Goal: Task Accomplishment & Management: Manage account settings

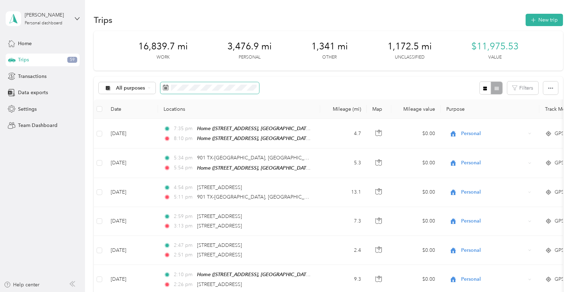
click at [238, 92] on span at bounding box center [209, 88] width 99 height 12
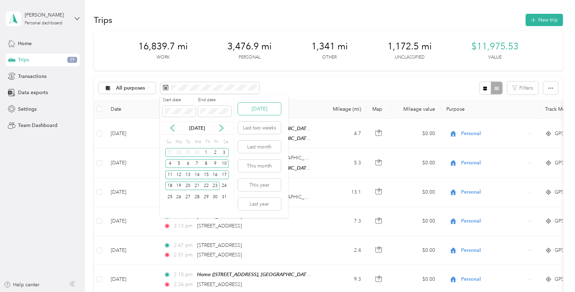
drag, startPoint x: 256, startPoint y: 104, endPoint x: 261, endPoint y: 110, distance: 8.5
click at [256, 104] on button "[DATE]" at bounding box center [259, 109] width 43 height 12
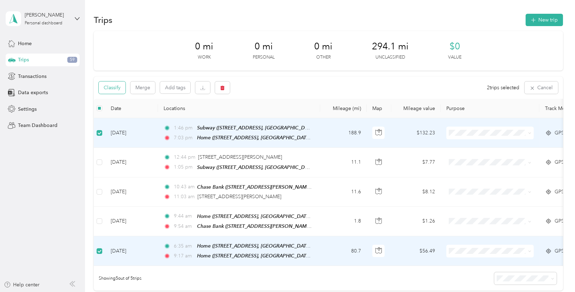
click at [106, 91] on button "Classify" at bounding box center [112, 87] width 27 height 12
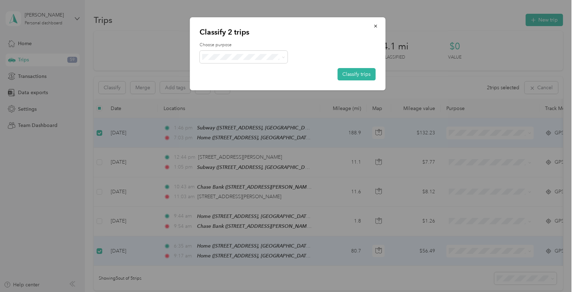
click at [244, 90] on li "[PERSON_NAME] and Wingz" at bounding box center [244, 93] width 91 height 12
click at [360, 72] on button "Classify trips" at bounding box center [356, 74] width 38 height 12
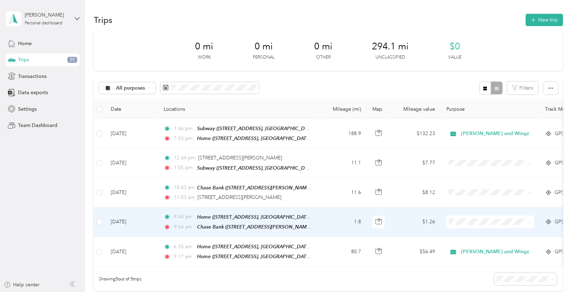
click at [466, 133] on span "Personal" at bounding box center [498, 132] width 68 height 7
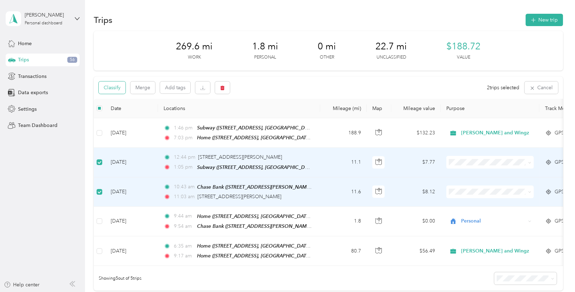
click at [113, 83] on button "Classify" at bounding box center [112, 87] width 27 height 12
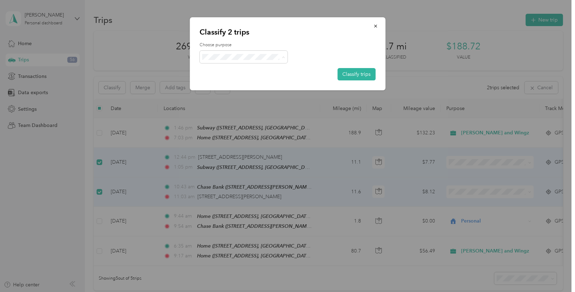
click at [250, 126] on li "DFW OnSite" at bounding box center [248, 131] width 99 height 12
click at [360, 71] on button "Classify trips" at bounding box center [356, 74] width 38 height 12
